Goal: Find specific page/section

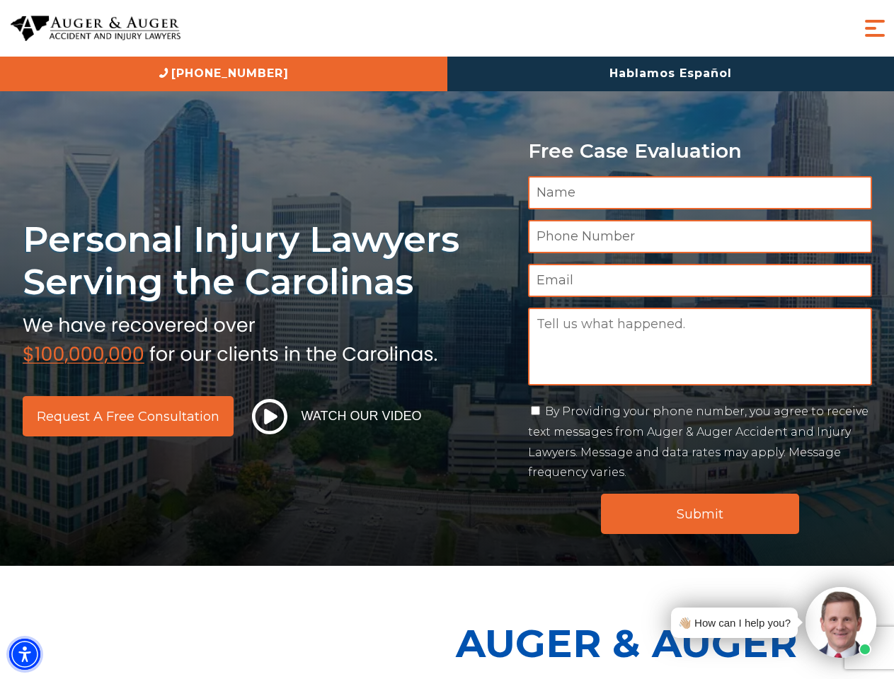
click at [25, 654] on img "Accessibility Menu" at bounding box center [24, 654] width 31 height 31
